Goal: Find specific page/section: Find specific page/section

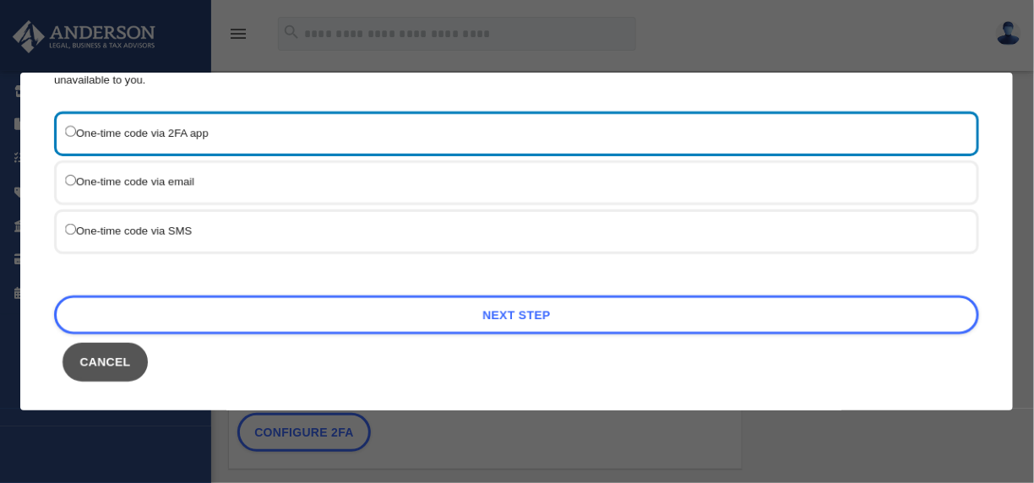
click at [122, 353] on button "Cancel" at bounding box center [105, 361] width 85 height 39
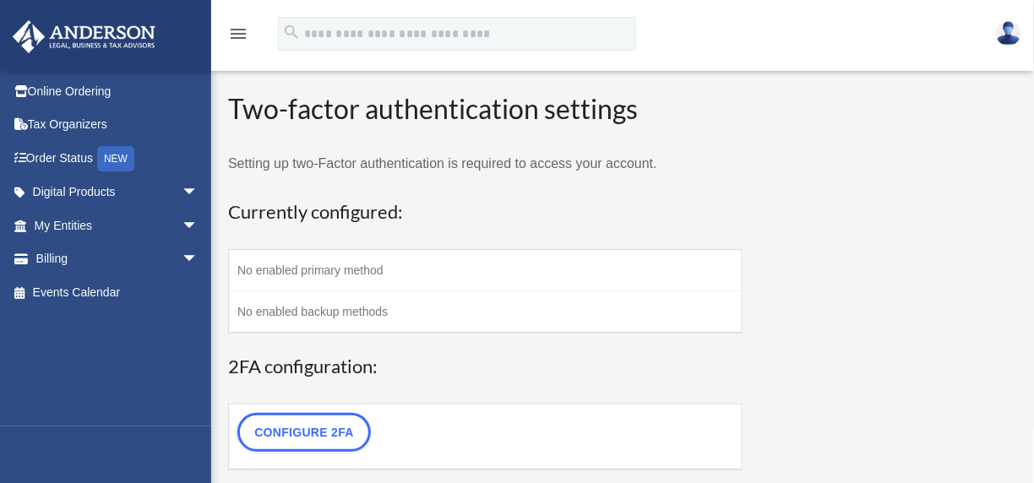
click at [1014, 24] on img at bounding box center [1008, 33] width 25 height 24
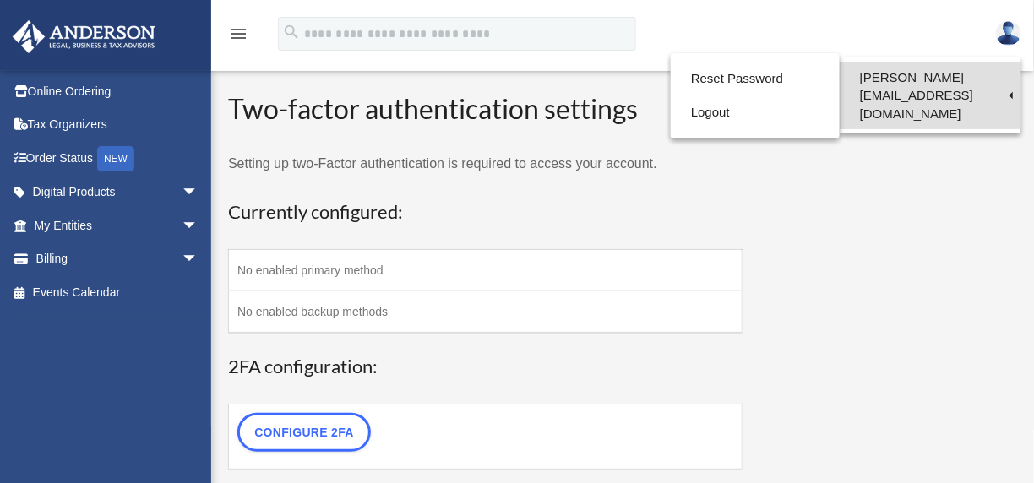
click at [900, 79] on link "[PERSON_NAME][EMAIL_ADDRESS][DOMAIN_NAME]" at bounding box center [931, 96] width 182 height 68
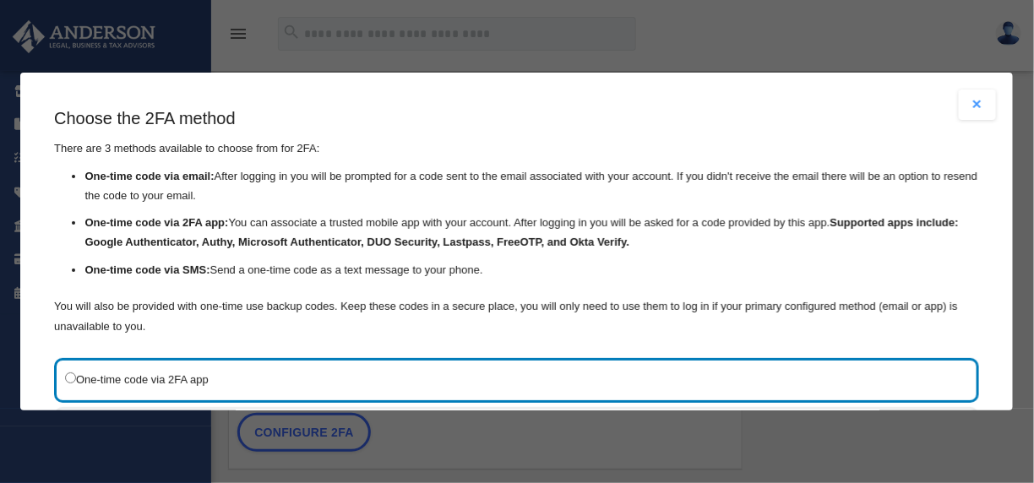
click at [968, 100] on button "Close modal" at bounding box center [978, 105] width 37 height 30
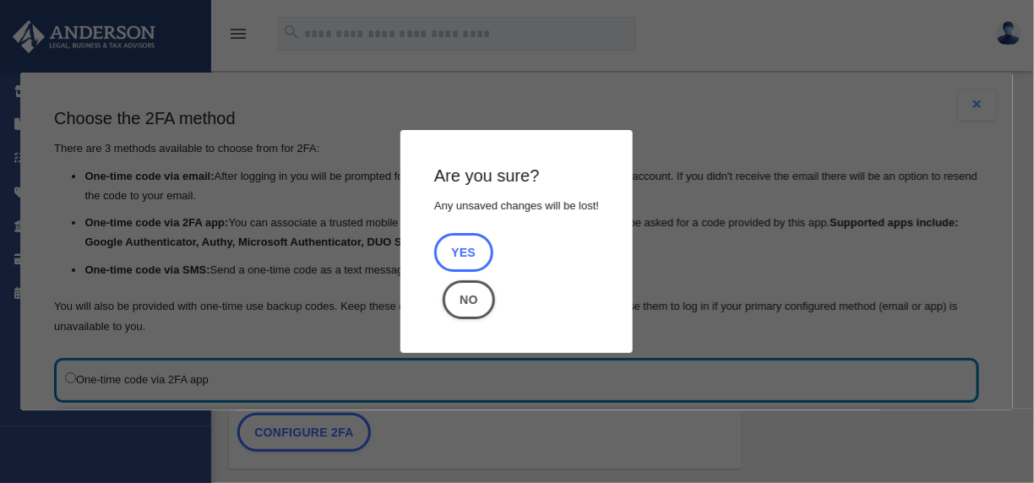
click at [444, 247] on button "Yes" at bounding box center [463, 252] width 59 height 39
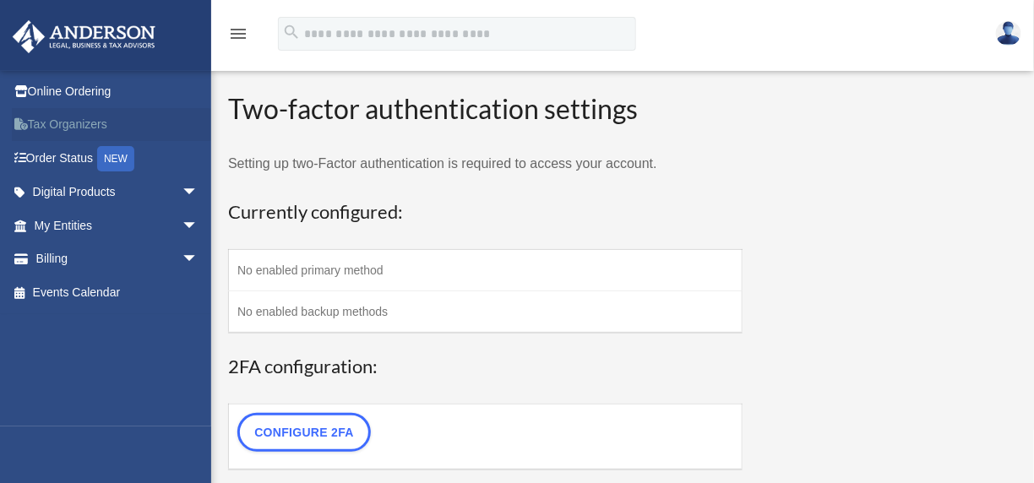
click at [54, 130] on link "Tax Organizers" at bounding box center [118, 125] width 212 height 34
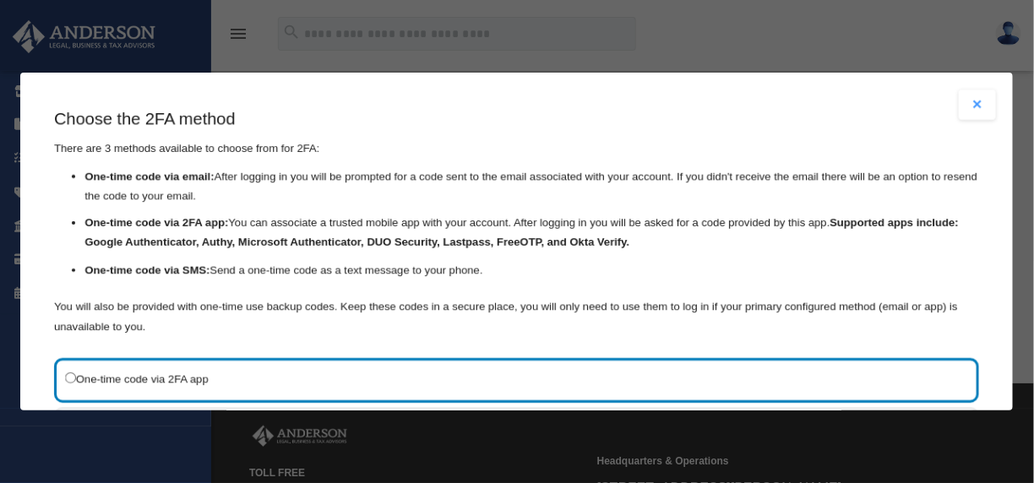
scroll to position [247, 0]
